Goal: Entertainment & Leisure: Consume media (video, audio)

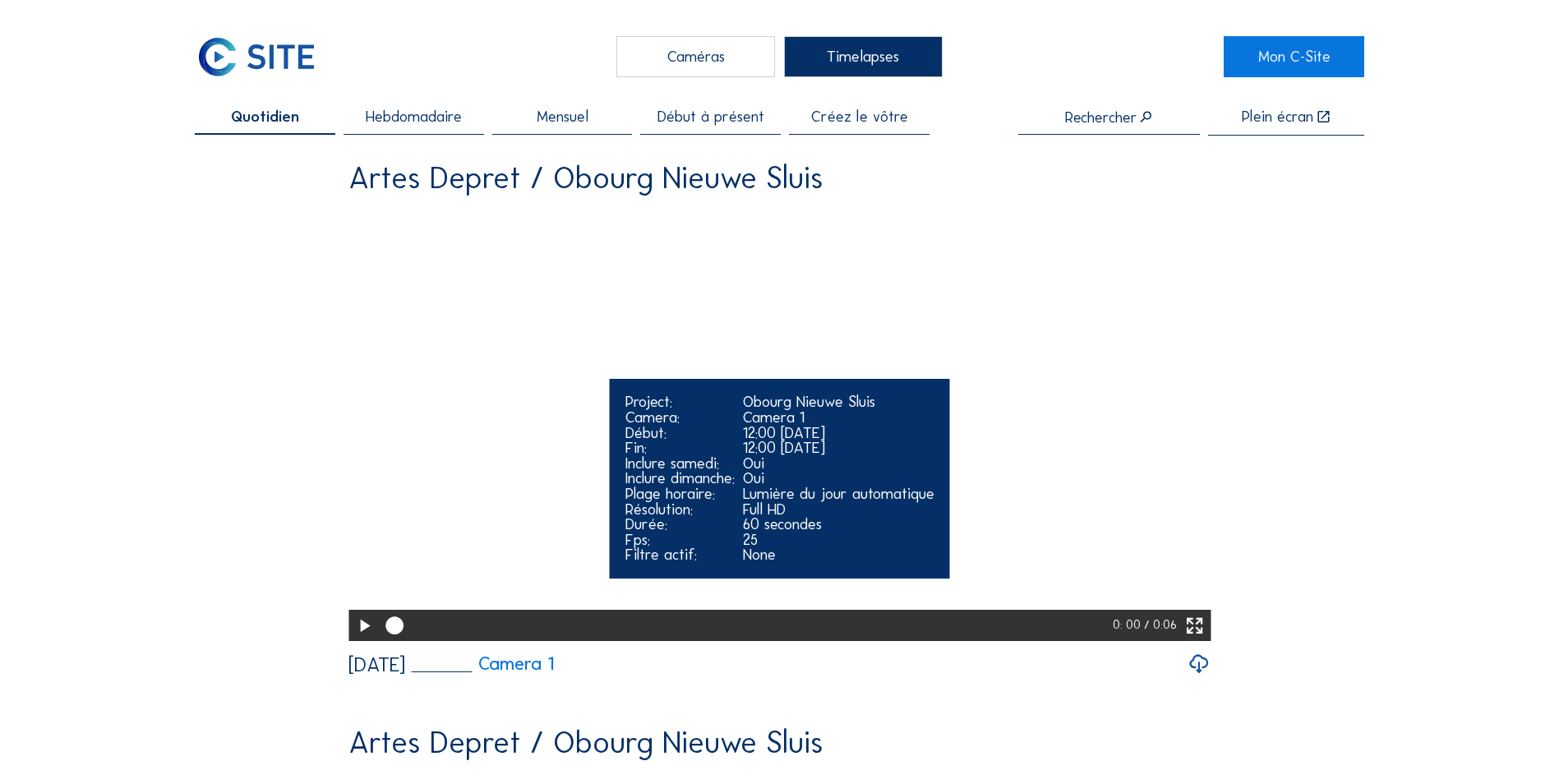
click at [354, 639] on icon at bounding box center [364, 626] width 22 height 26
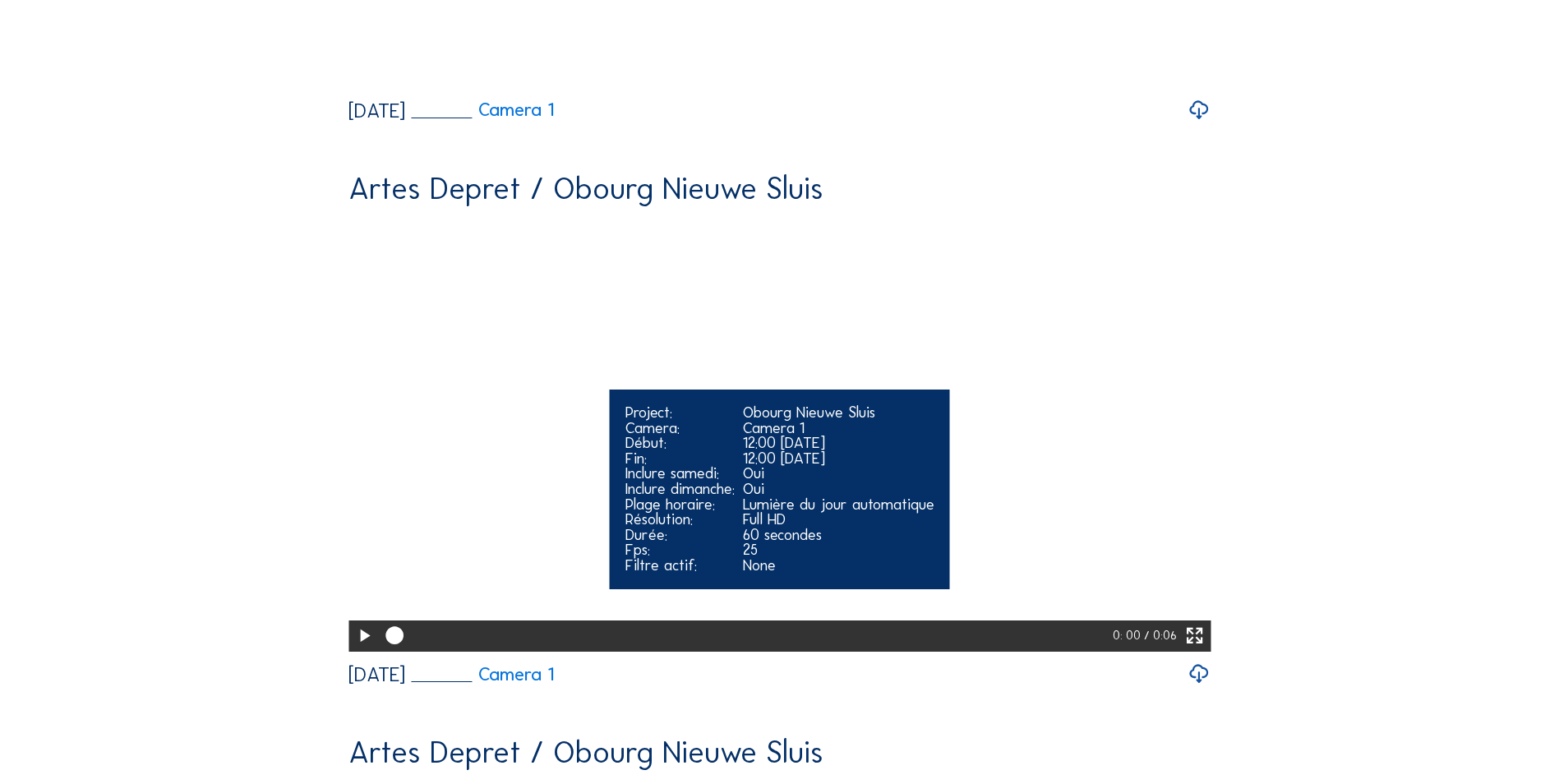
scroll to position [657, 0]
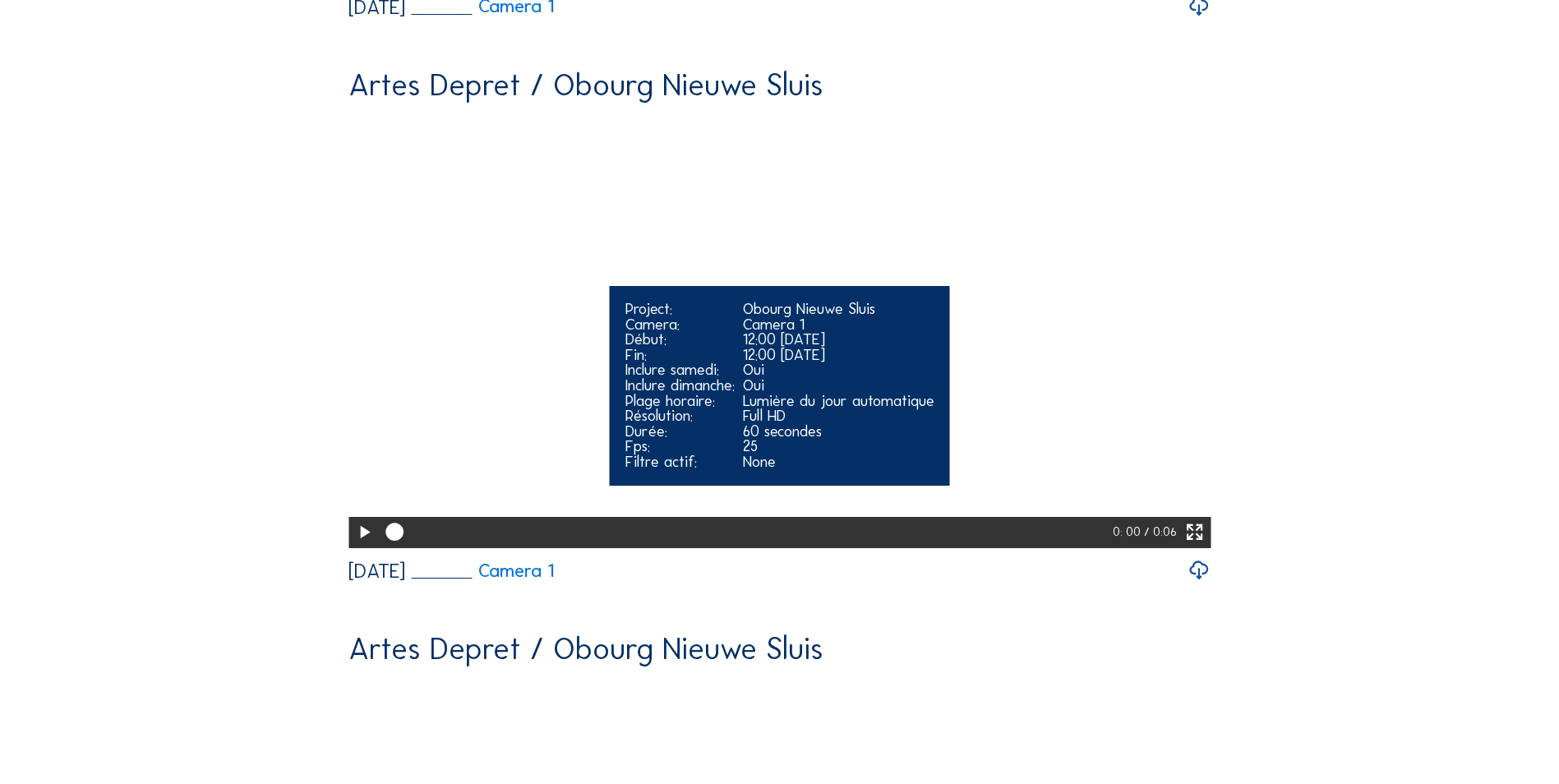
click at [358, 546] on icon at bounding box center [364, 533] width 22 height 26
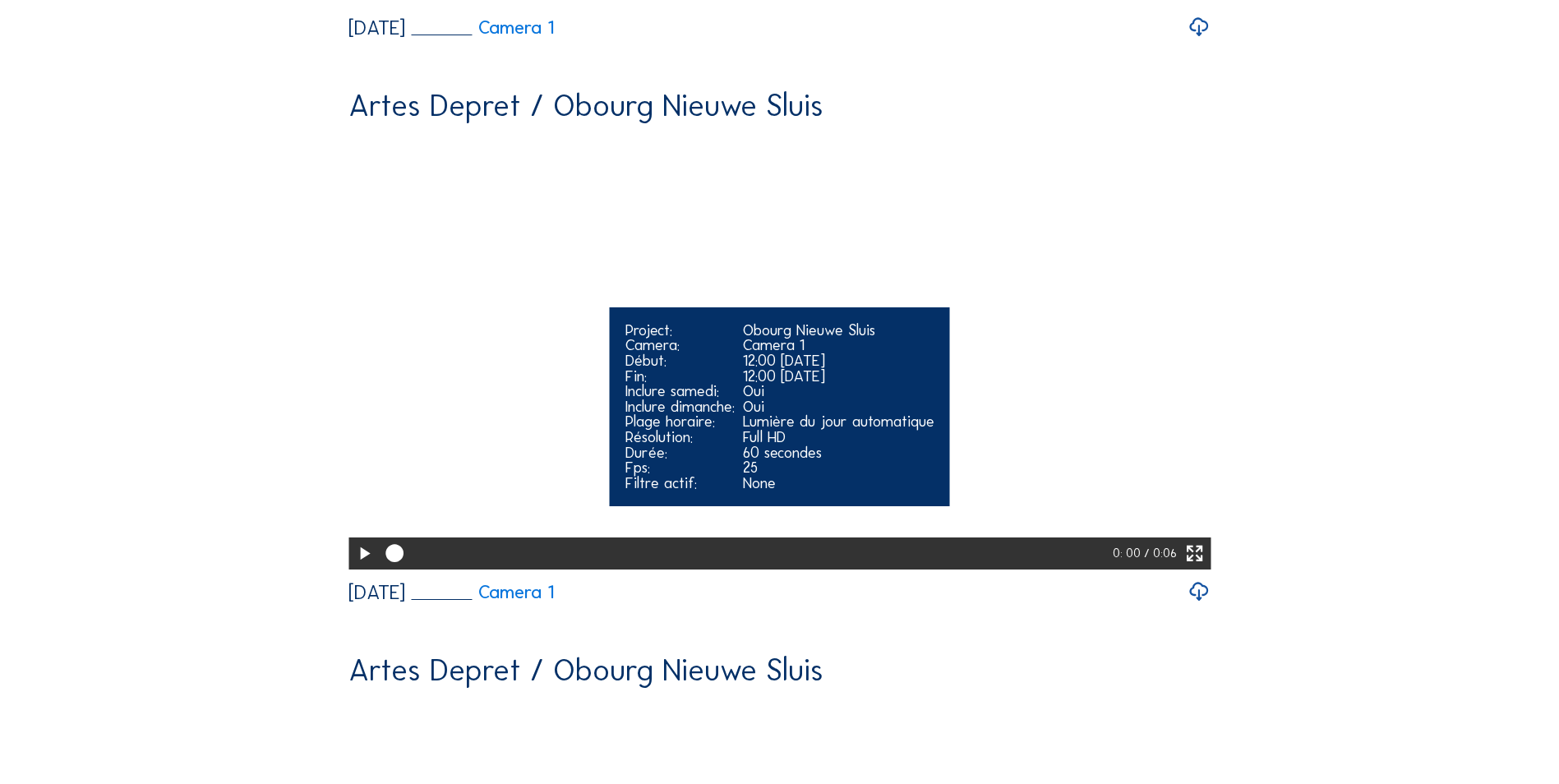
scroll to position [1314, 0]
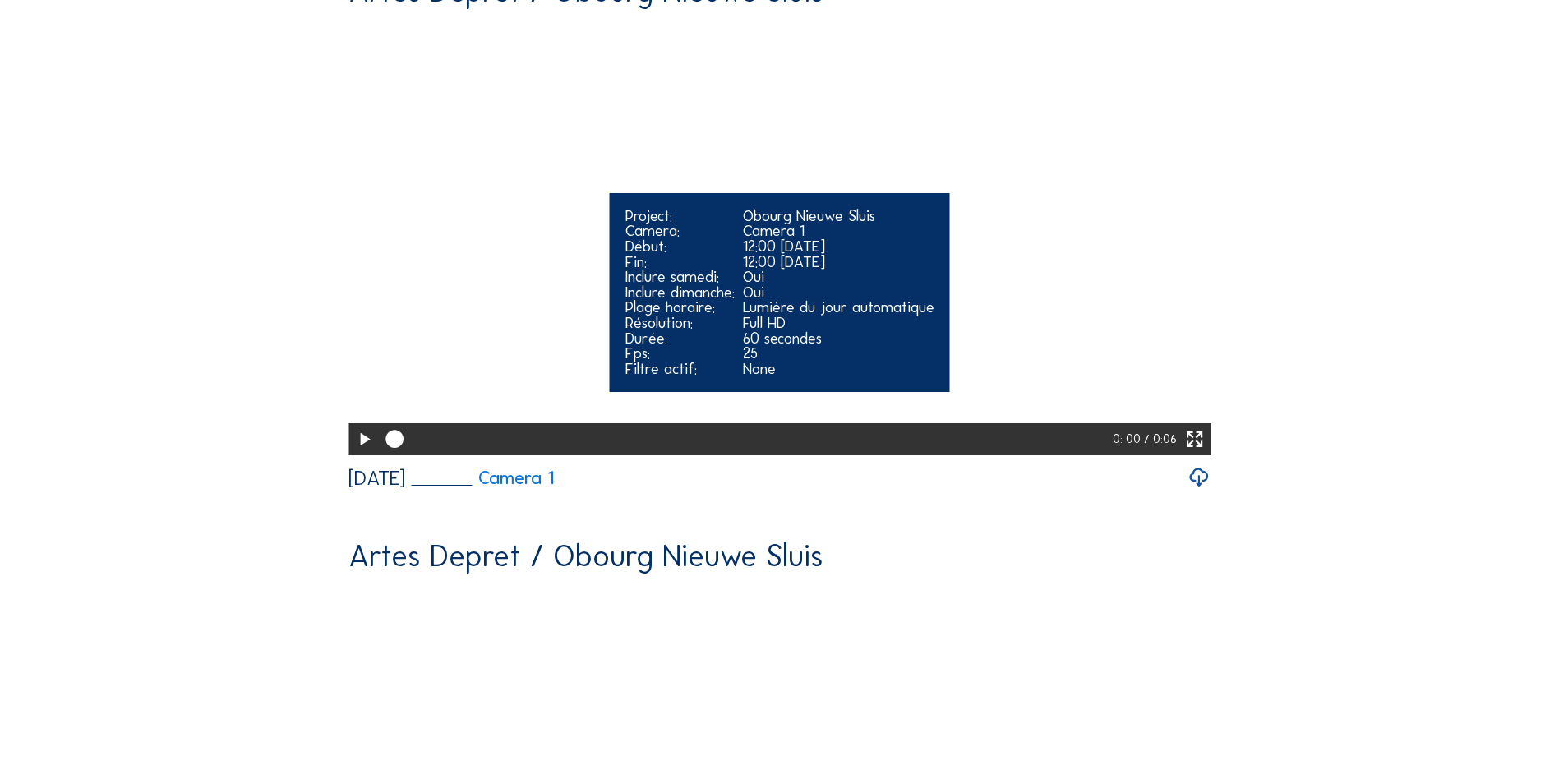
click at [355, 452] on icon at bounding box center [364, 439] width 22 height 26
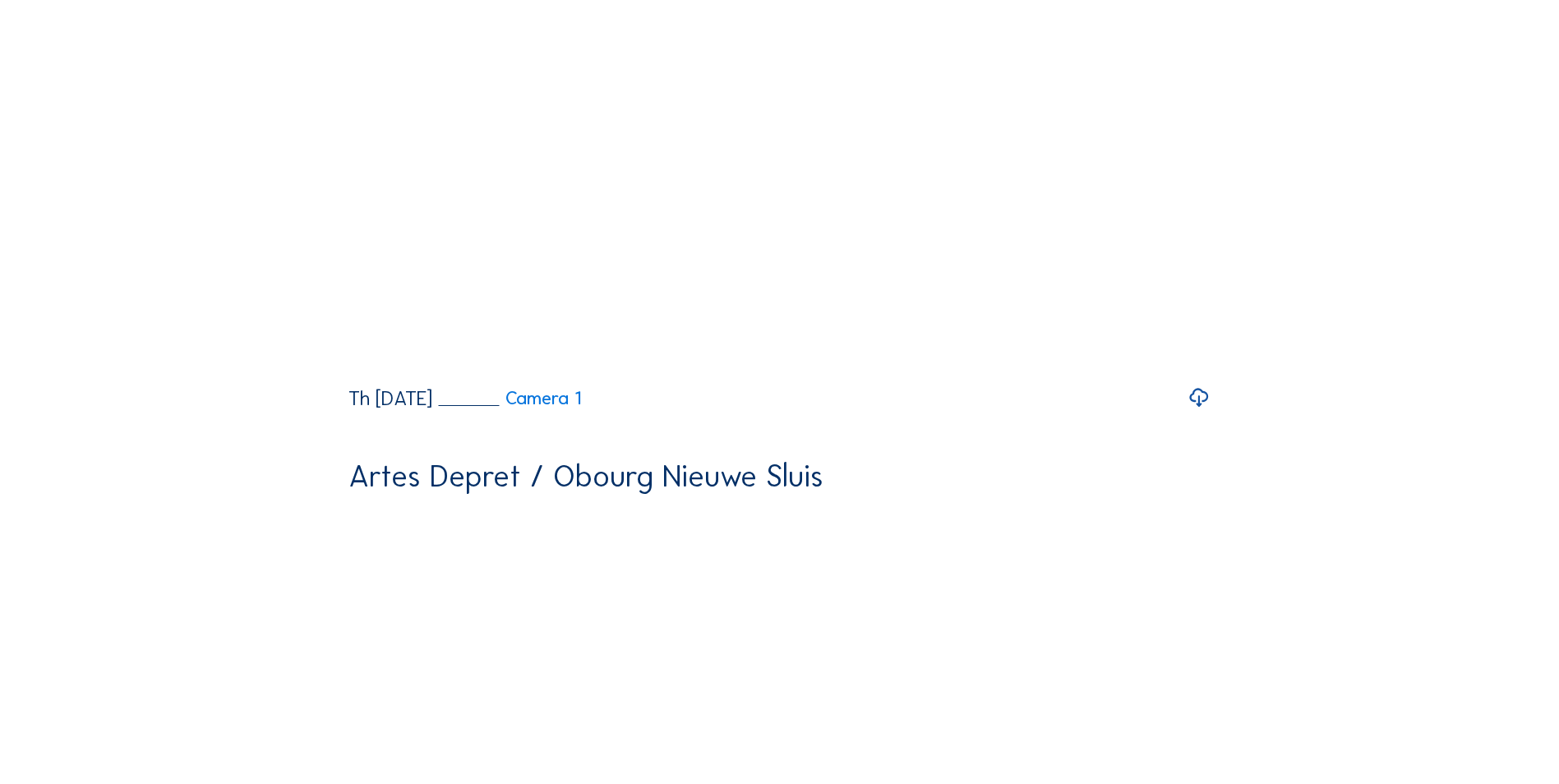
scroll to position [1972, 0]
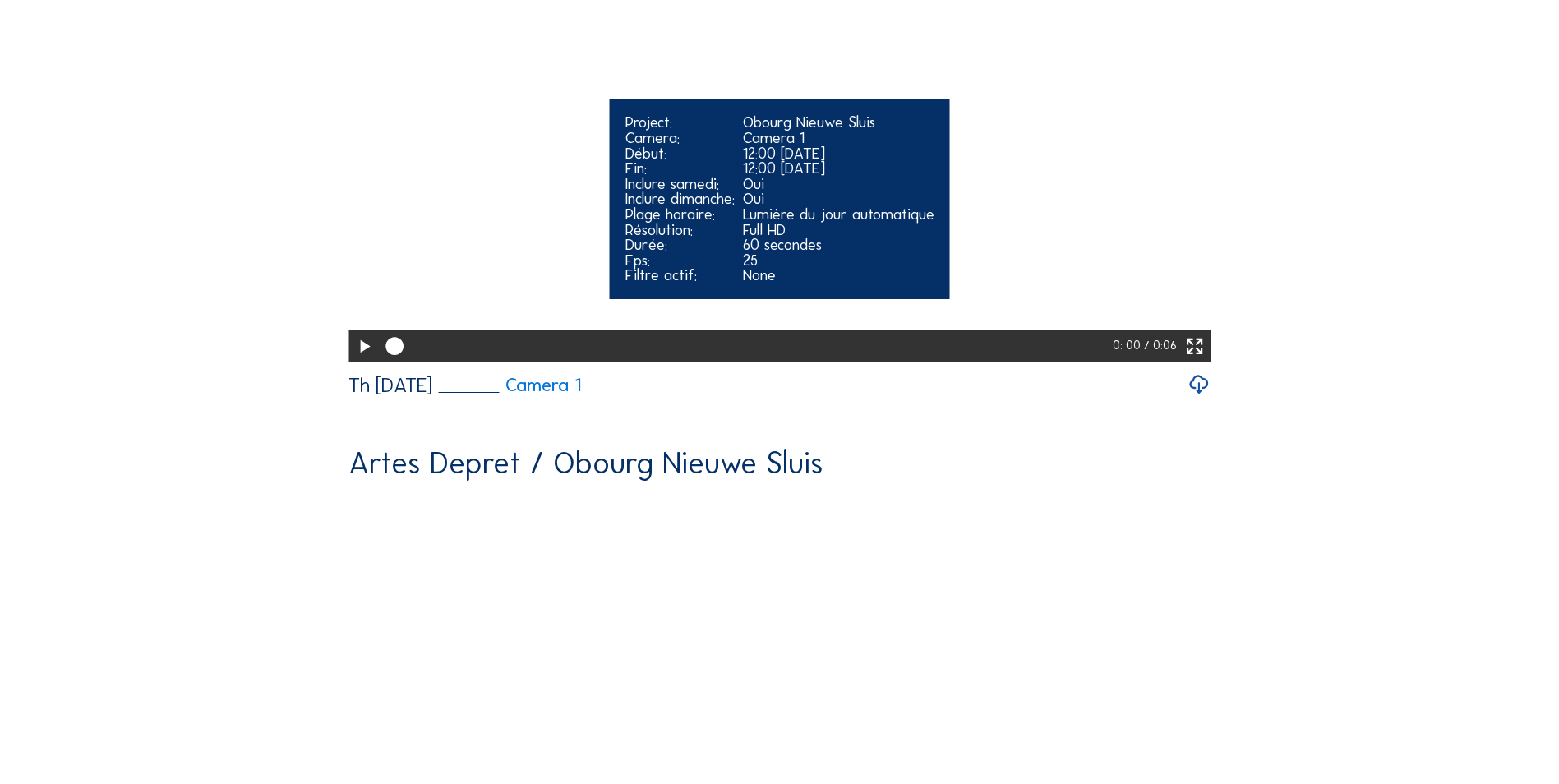
click at [362, 359] on icon at bounding box center [364, 346] width 22 height 26
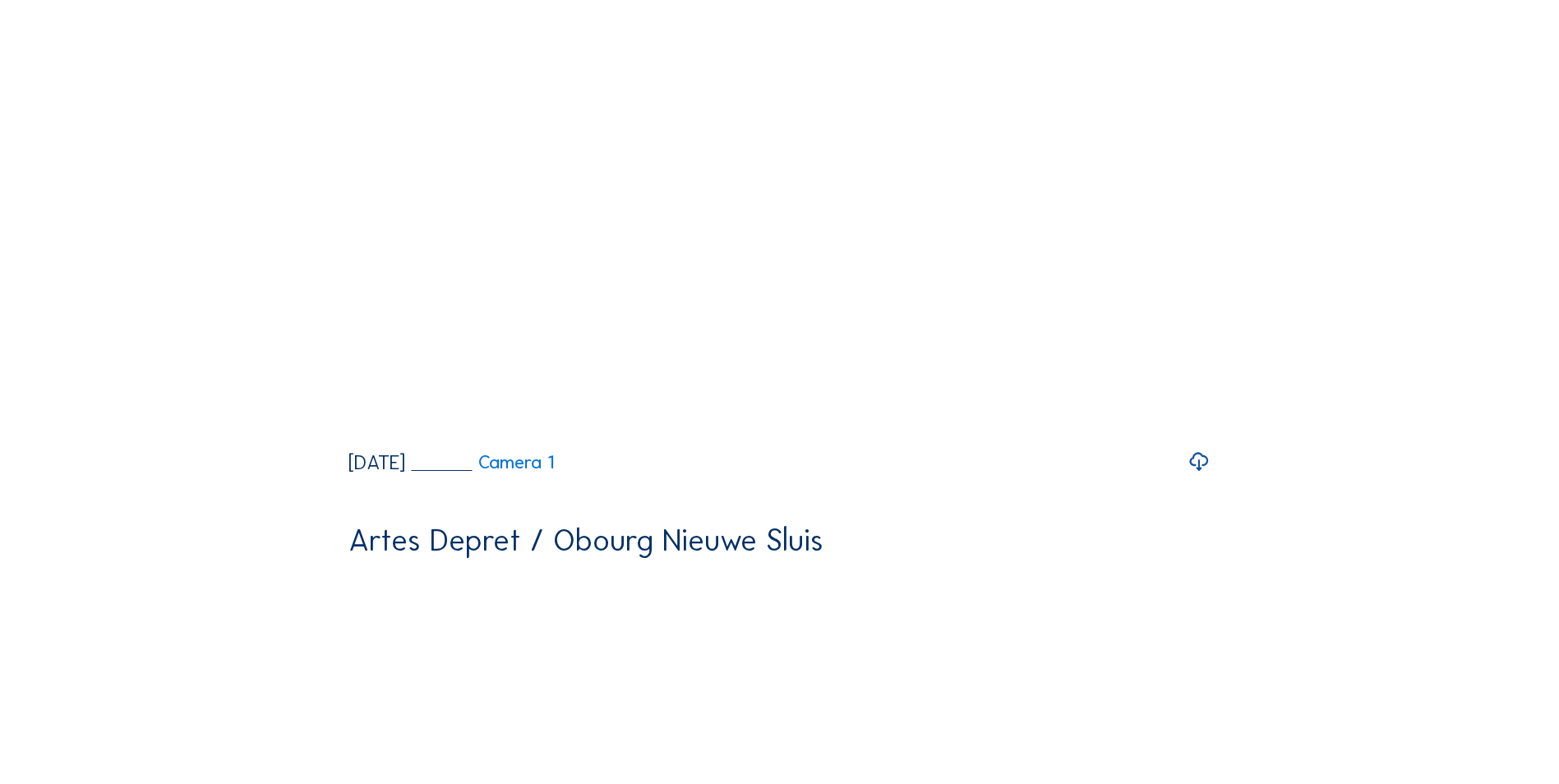
scroll to position [2547, 0]
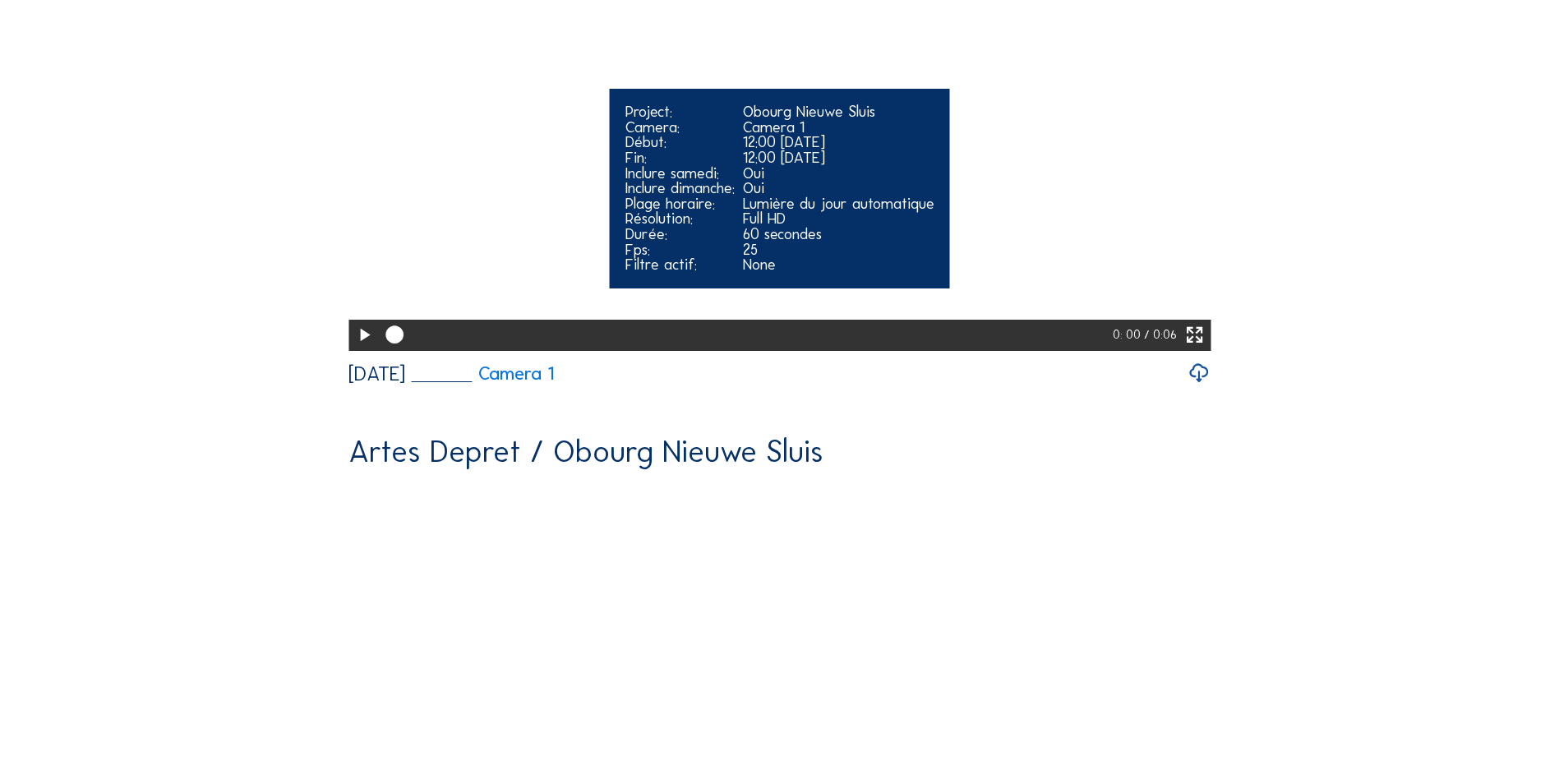
click at [364, 348] on icon at bounding box center [364, 335] width 22 height 26
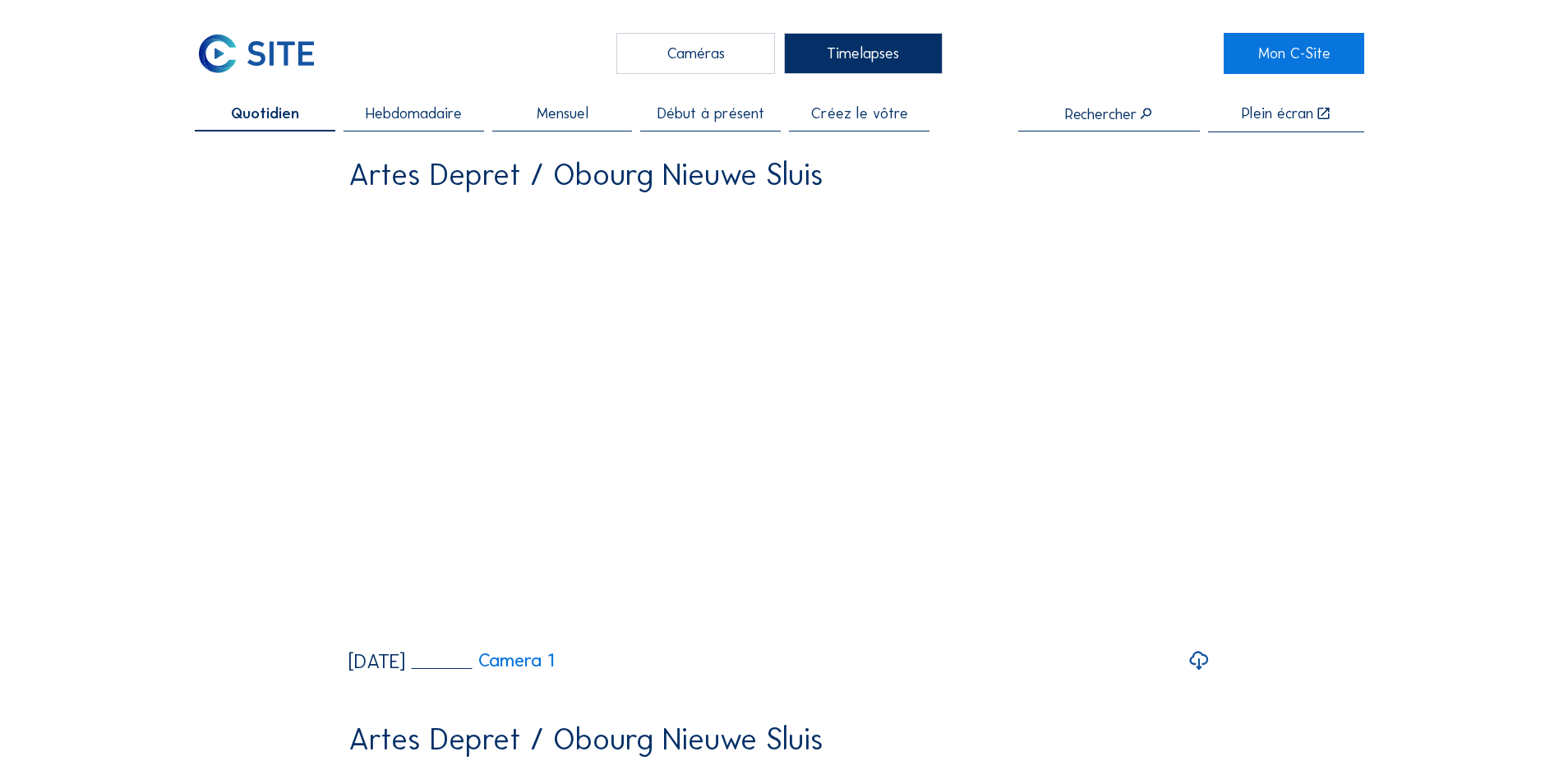
scroll to position [0, 0]
